Goal: Transaction & Acquisition: Purchase product/service

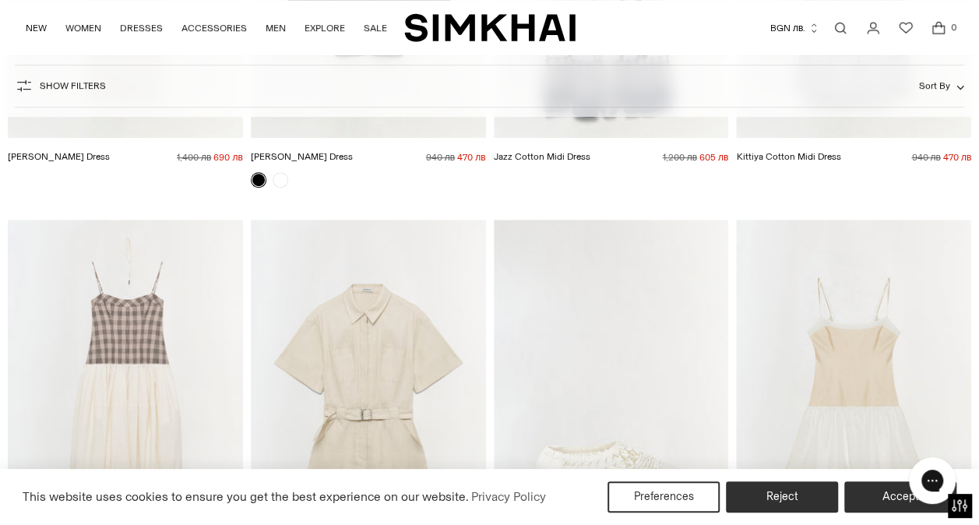
scroll to position [592, 0]
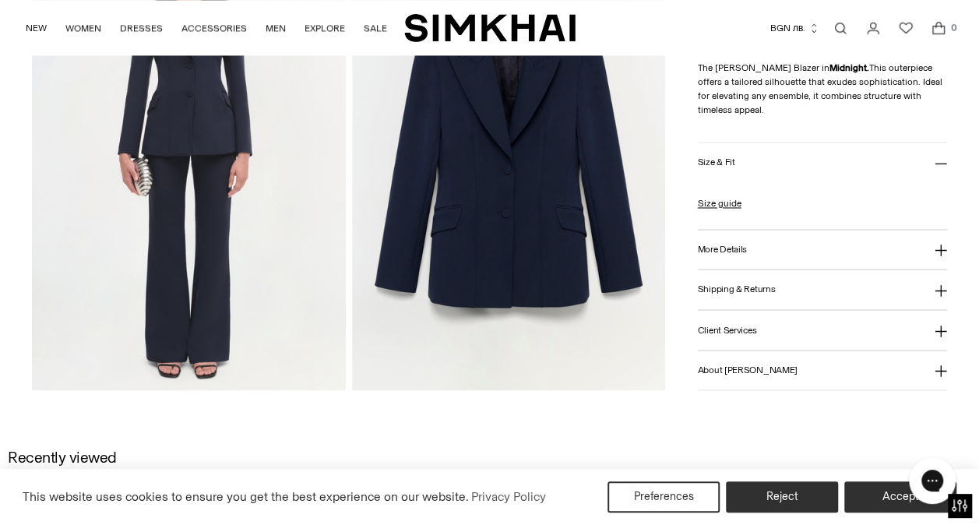
scroll to position [1153, 0]
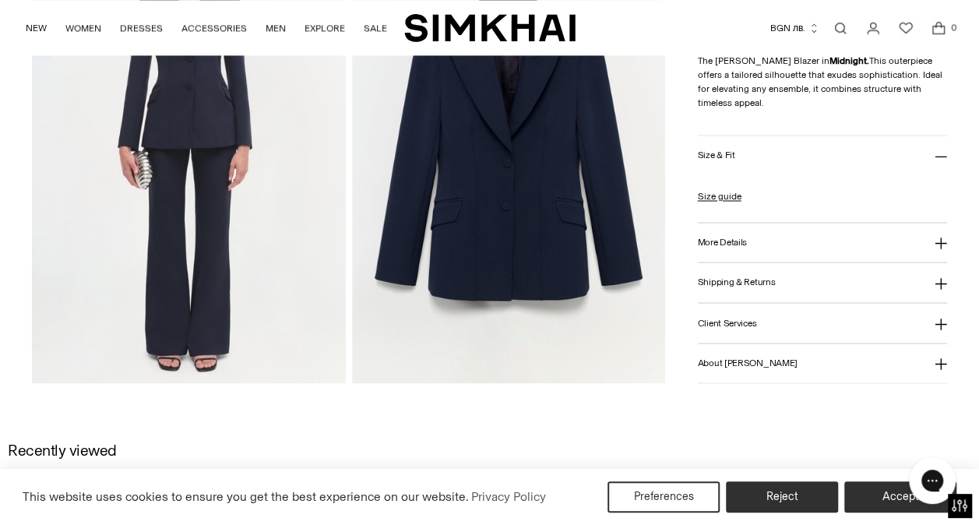
click at [782, 250] on button "More Details" at bounding box center [822, 242] width 249 height 40
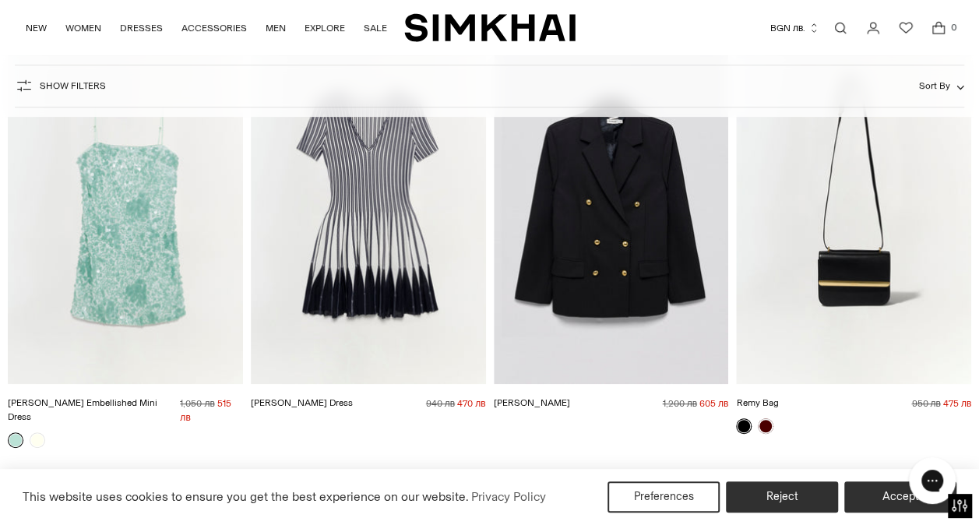
scroll to position [3382, 0]
